Goal: Task Accomplishment & Management: Use online tool/utility

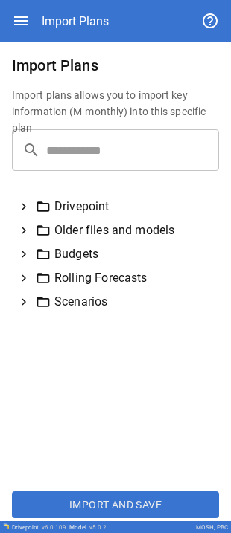
click at [23, 266] on icon at bounding box center [23, 277] width 13 height 13
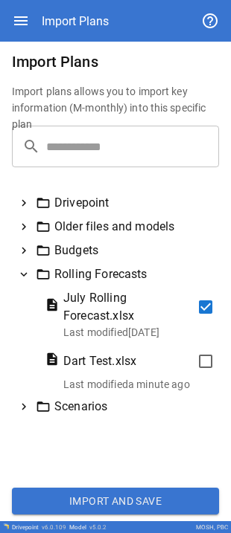
scroll to position [7, 0]
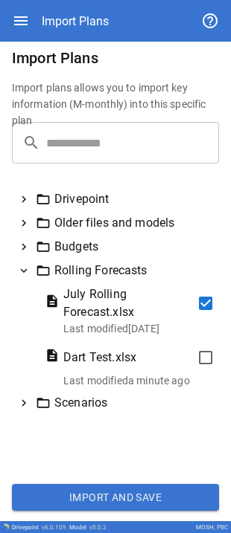
click at [76, 266] on button "Import and Save" at bounding box center [115, 497] width 207 height 27
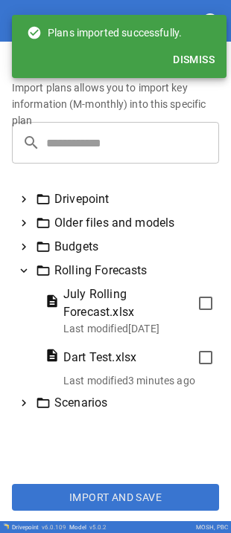
drag, startPoint x: 201, startPoint y: 59, endPoint x: 223, endPoint y: 36, distance: 32.6
click at [115, 59] on button "Dismiss" at bounding box center [194, 60] width 54 height 28
